Goal: Task Accomplishment & Management: Manage account settings

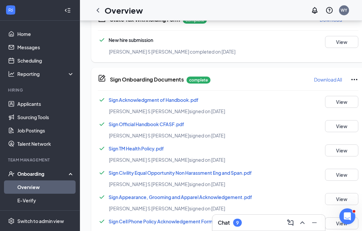
scroll to position [576, 0]
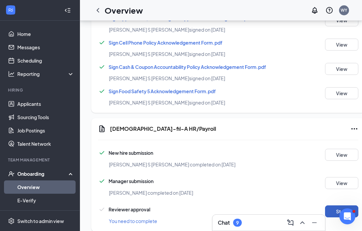
click at [326, 206] on button "Start" at bounding box center [341, 212] width 33 height 12
click at [97, 9] on icon "ChevronLeft" at bounding box center [98, 10] width 3 height 4
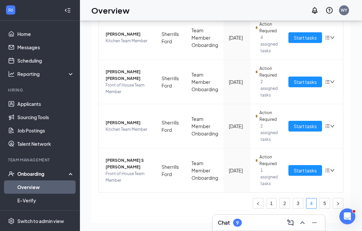
scroll to position [355, 0]
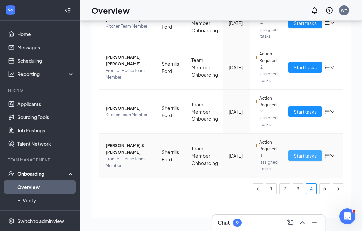
click at [313, 158] on span "Start tasks" at bounding box center [305, 155] width 23 height 7
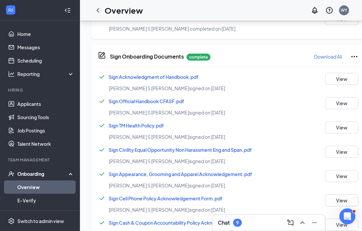
scroll to position [576, 0]
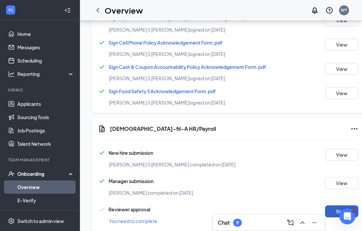
click at [334, 206] on button "Start" at bounding box center [341, 212] width 33 height 12
click at [95, 11] on icon "ChevronLeft" at bounding box center [98, 10] width 8 height 8
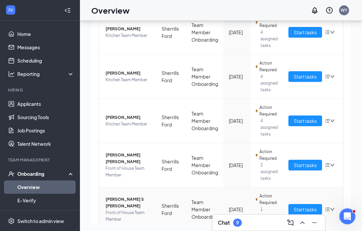
scroll to position [355, 0]
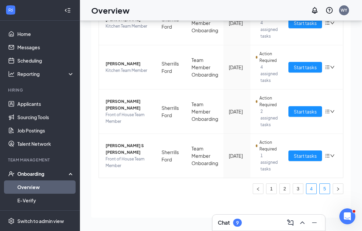
click at [324, 188] on link "5" at bounding box center [325, 189] width 10 height 10
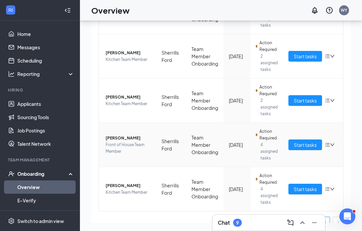
scroll to position [178, 0]
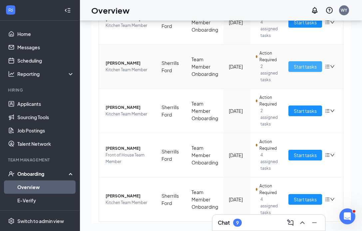
click at [311, 68] on span "Start tasks" at bounding box center [305, 66] width 23 height 7
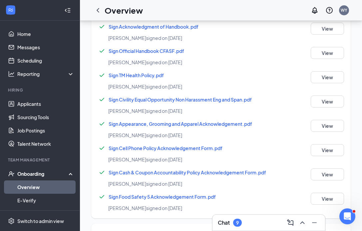
scroll to position [576, 0]
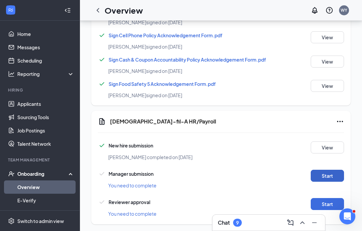
click at [336, 172] on button "Start" at bounding box center [327, 176] width 33 height 12
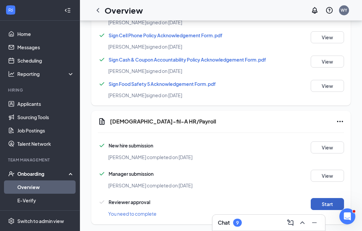
click at [330, 198] on button "Start" at bounding box center [327, 204] width 33 height 12
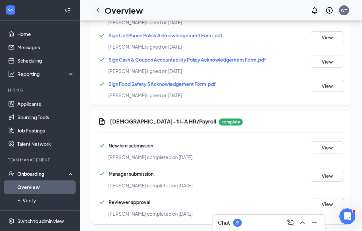
click at [104, 11] on div at bounding box center [97, 10] width 13 height 13
click at [98, 11] on icon "ChevronLeft" at bounding box center [98, 10] width 3 height 4
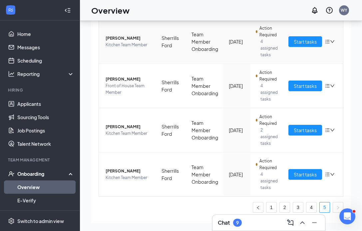
scroll to position [162, 0]
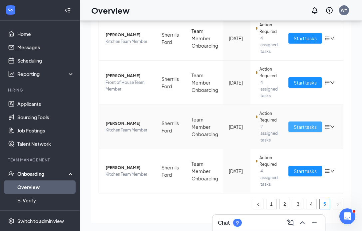
click at [312, 123] on button "Start tasks" at bounding box center [306, 127] width 34 height 11
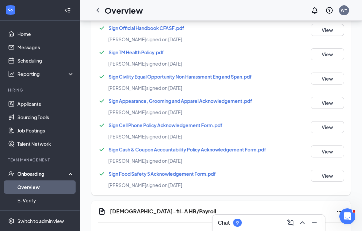
scroll to position [576, 0]
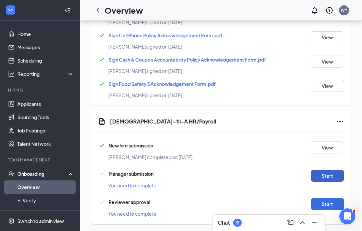
click at [330, 170] on button "Start" at bounding box center [327, 176] width 33 height 12
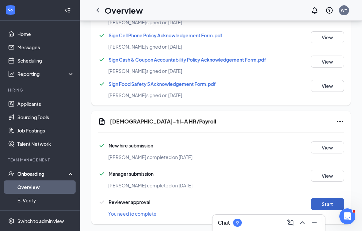
click at [324, 203] on button "Start" at bounding box center [327, 204] width 33 height 12
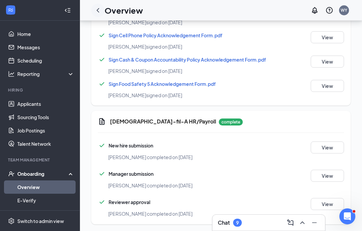
click at [100, 9] on icon "ChevronLeft" at bounding box center [98, 10] width 8 height 8
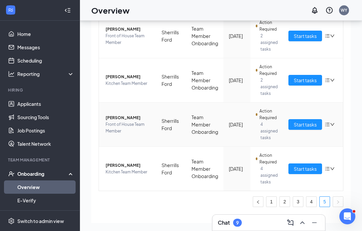
scroll to position [133, 0]
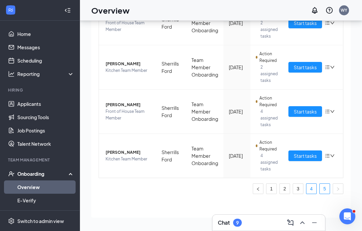
click at [311, 189] on link "4" at bounding box center [312, 189] width 10 height 10
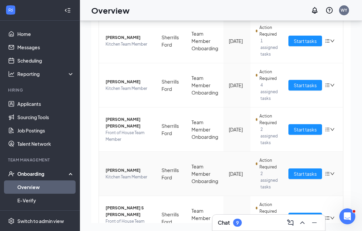
scroll to position [295, 0]
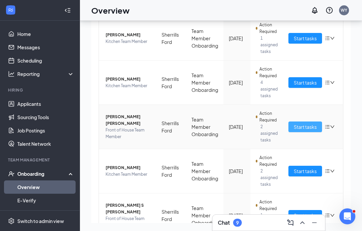
click at [307, 132] on button "Start tasks" at bounding box center [306, 127] width 34 height 11
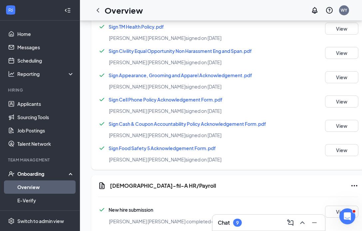
scroll to position [576, 0]
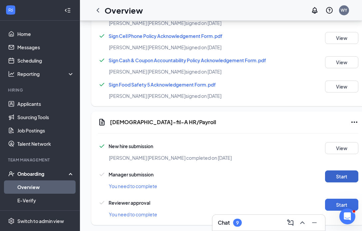
click at [337, 171] on button "Start" at bounding box center [341, 177] width 33 height 12
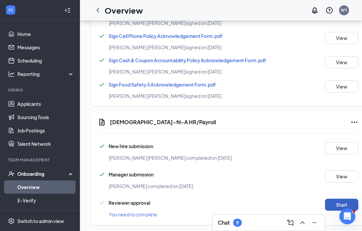
click at [325, 199] on button "Start" at bounding box center [341, 205] width 33 height 12
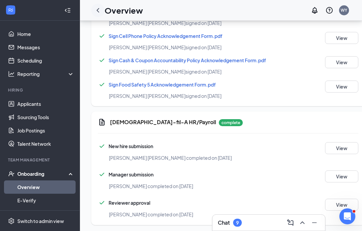
click at [97, 9] on icon "ChevronLeft" at bounding box center [98, 10] width 8 height 8
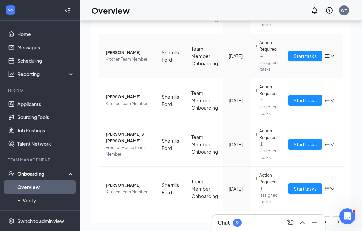
scroll to position [350, 0]
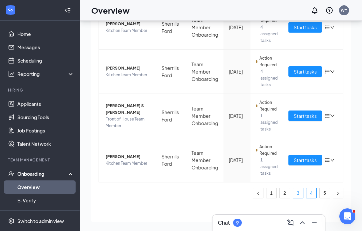
click at [298, 194] on link "3" at bounding box center [298, 193] width 10 height 10
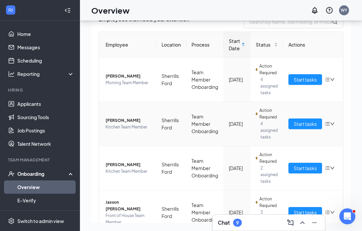
scroll to position [355, 0]
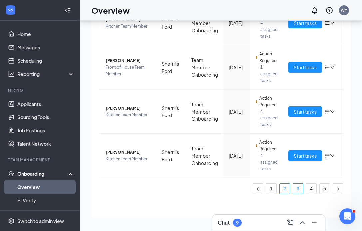
click at [285, 190] on link "2" at bounding box center [285, 189] width 10 height 10
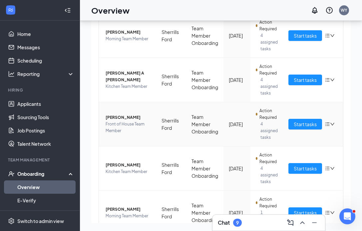
scroll to position [119, 0]
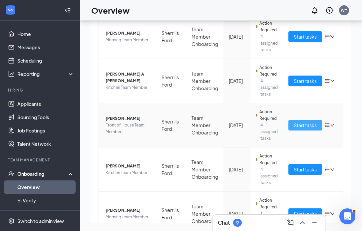
click at [304, 123] on span "Start tasks" at bounding box center [305, 125] width 23 height 7
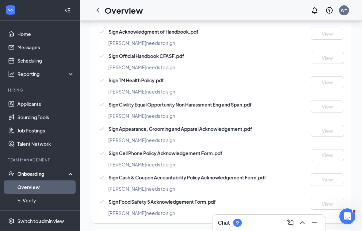
scroll to position [532, 0]
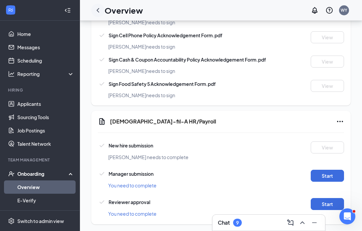
click at [96, 13] on icon "ChevronLeft" at bounding box center [98, 10] width 8 height 8
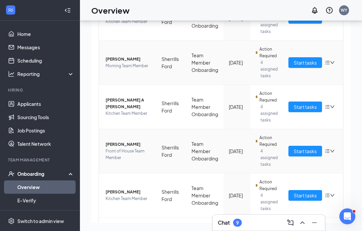
scroll to position [95, 0]
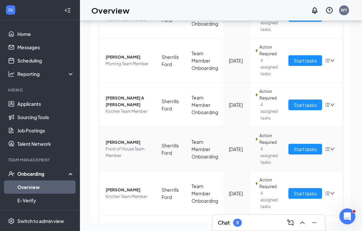
click at [335, 148] on div "Start tasks" at bounding box center [313, 149] width 49 height 11
click at [332, 149] on icon "down" at bounding box center [332, 149] width 5 height 5
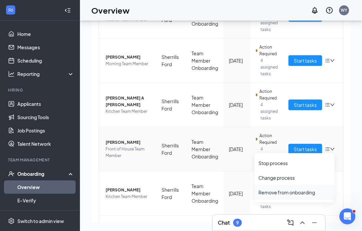
click at [307, 192] on div "Remove from onboarding" at bounding box center [295, 192] width 72 height 7
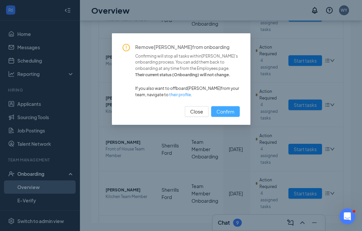
click at [225, 110] on span "Confirm" at bounding box center [226, 111] width 18 height 7
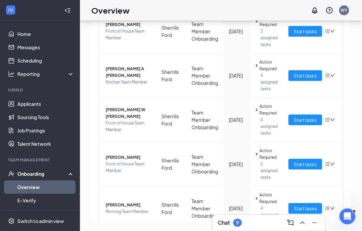
scroll to position [355, 0]
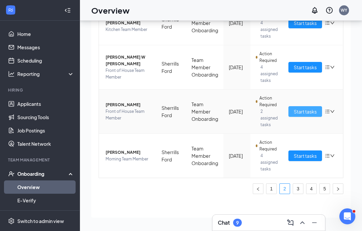
click at [311, 110] on span "Start tasks" at bounding box center [305, 111] width 23 height 7
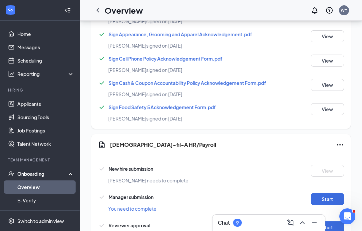
scroll to position [576, 0]
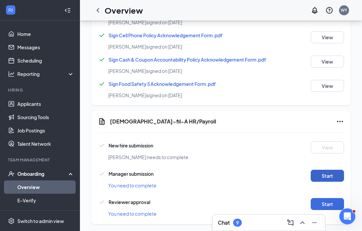
click at [331, 170] on button "Start" at bounding box center [327, 176] width 33 height 12
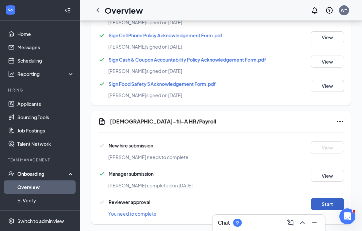
click at [322, 198] on button "Start" at bounding box center [327, 204] width 33 height 12
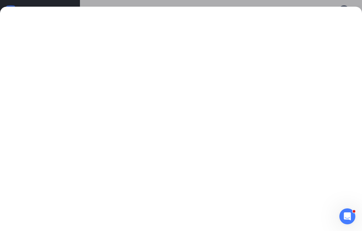
click at [300, 3] on div at bounding box center [181, 115] width 362 height 231
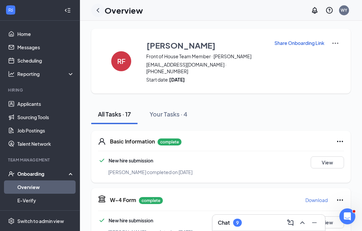
click at [97, 9] on icon "ChevronLeft" at bounding box center [98, 10] width 8 height 8
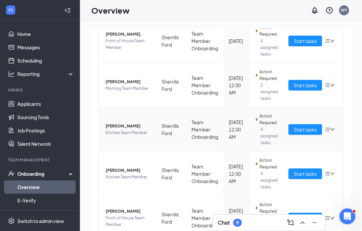
scroll to position [190, 0]
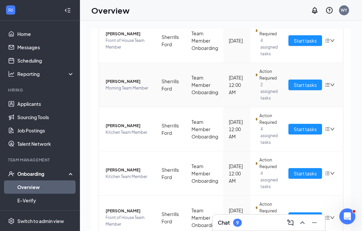
click at [314, 78] on td "Start tasks" at bounding box center [313, 85] width 60 height 44
click at [307, 84] on span "Start tasks" at bounding box center [305, 84] width 23 height 7
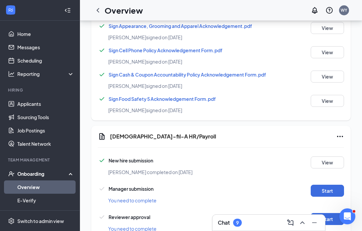
scroll to position [576, 0]
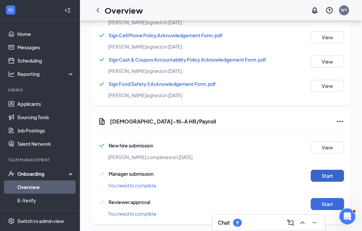
click at [331, 172] on button "Start" at bounding box center [327, 176] width 33 height 12
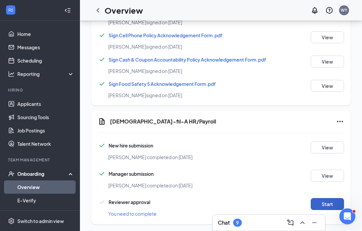
click at [333, 198] on button "Start" at bounding box center [327, 204] width 33 height 12
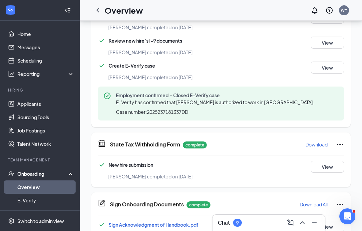
scroll to position [174, 0]
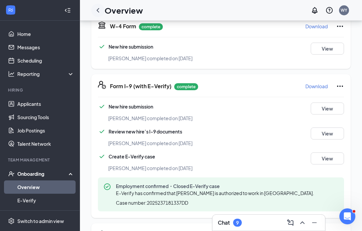
click at [94, 9] on icon "ChevronLeft" at bounding box center [98, 10] width 8 height 8
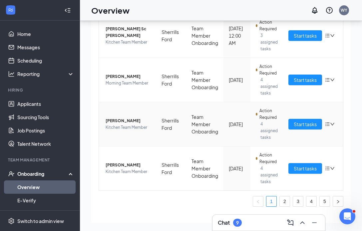
scroll to position [355, 0]
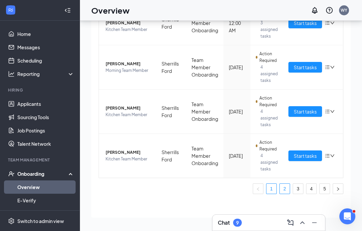
click at [284, 190] on link "2" at bounding box center [285, 189] width 10 height 10
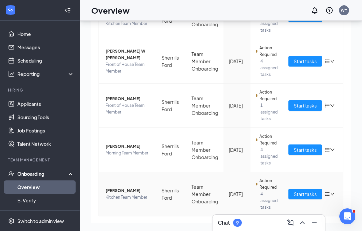
scroll to position [355, 0]
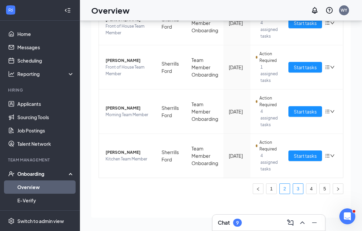
click at [298, 190] on link "3" at bounding box center [298, 189] width 10 height 10
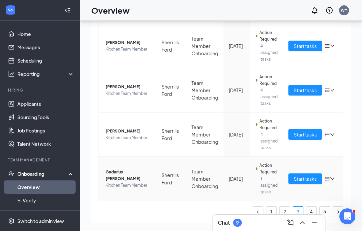
scroll to position [331, 0]
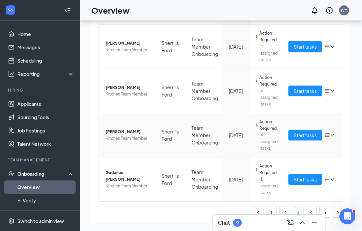
click at [332, 136] on icon "down" at bounding box center [332, 135] width 5 height 5
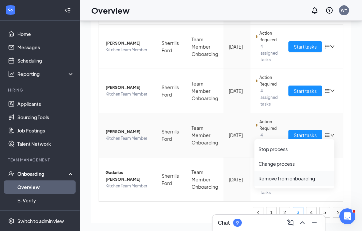
click at [308, 180] on div "Remove from onboarding" at bounding box center [295, 178] width 72 height 7
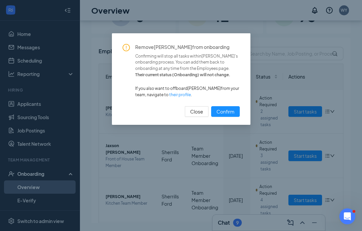
scroll to position [331, 0]
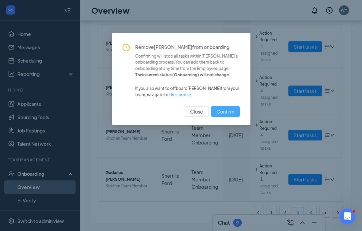
click at [227, 110] on span "Confirm" at bounding box center [226, 111] width 18 height 7
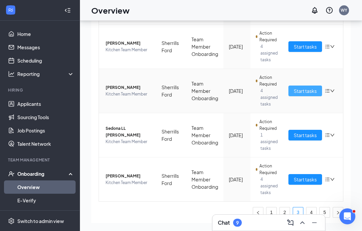
click at [303, 92] on span "Start tasks" at bounding box center [305, 90] width 23 height 7
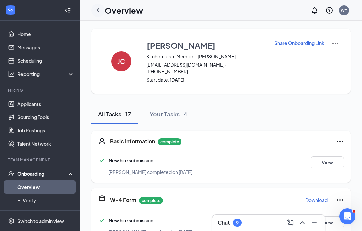
click at [95, 9] on icon "ChevronLeft" at bounding box center [98, 10] width 8 height 8
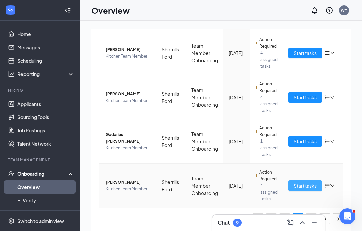
scroll to position [30, 0]
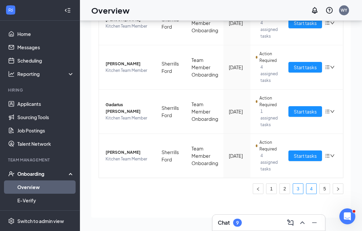
click at [308, 189] on link "4" at bounding box center [312, 189] width 10 height 10
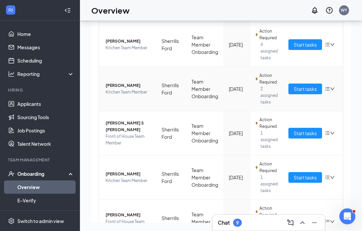
scroll to position [193, 0]
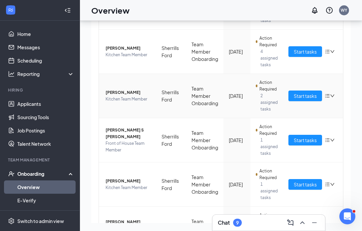
click at [296, 102] on td "Start tasks" at bounding box center [313, 96] width 60 height 44
click at [295, 95] on span "Start tasks" at bounding box center [305, 95] width 23 height 7
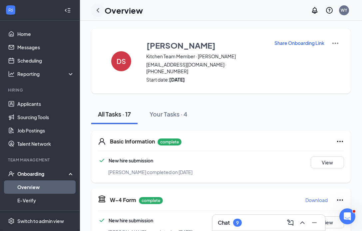
click at [98, 12] on icon "ChevronLeft" at bounding box center [98, 10] width 8 height 8
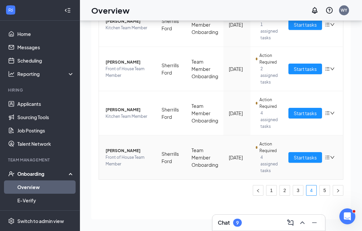
scroll to position [30, 0]
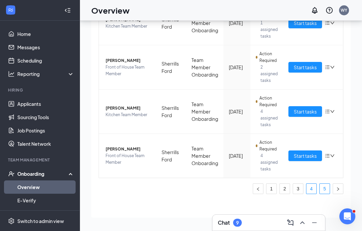
click at [329, 191] on link "5" at bounding box center [325, 189] width 10 height 10
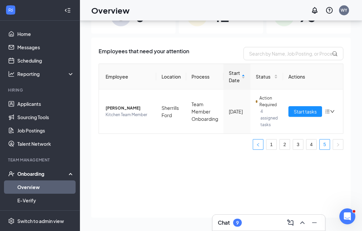
click at [254, 143] on button "button" at bounding box center [258, 144] width 11 height 11
